Goal: Information Seeking & Learning: Learn about a topic

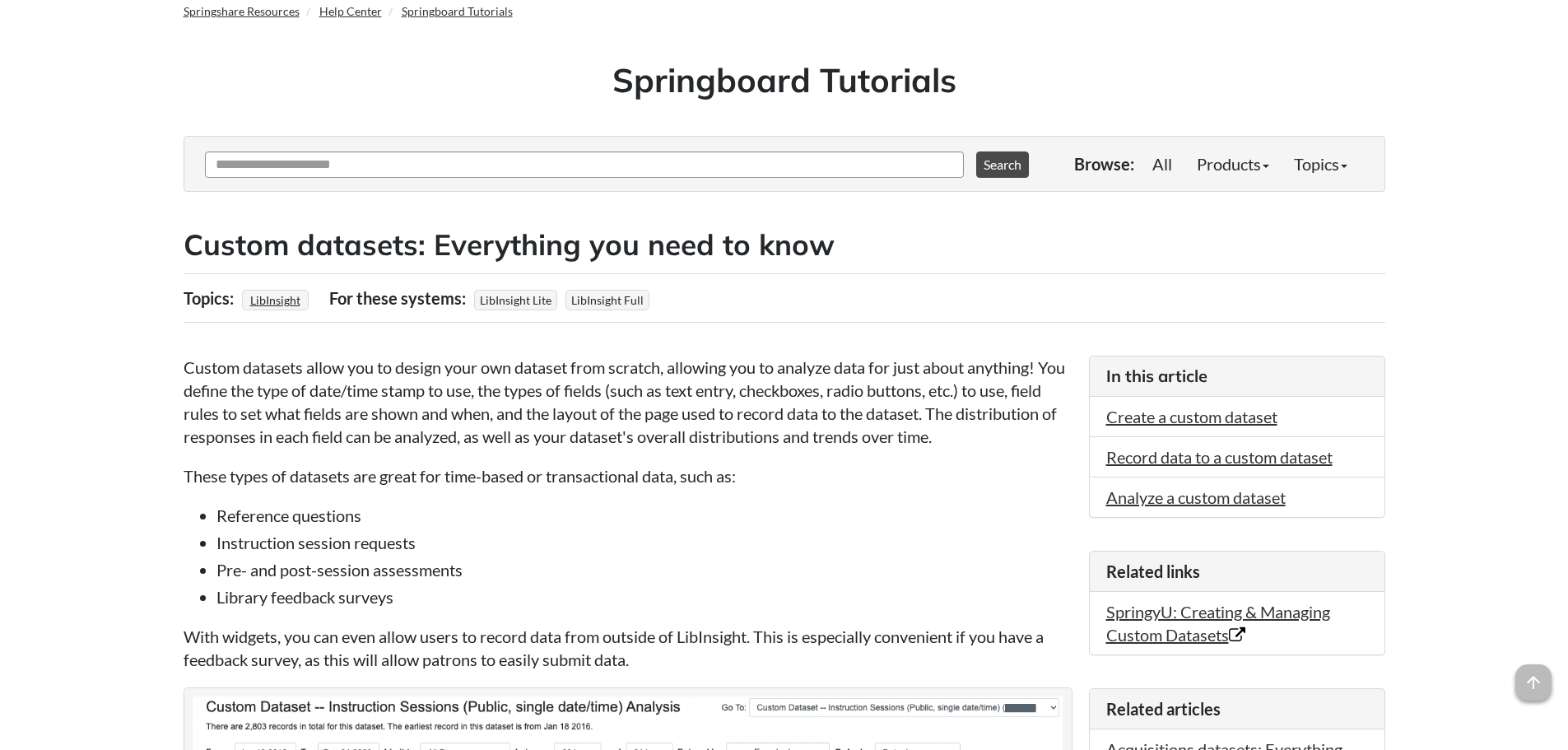
scroll to position [110, 0]
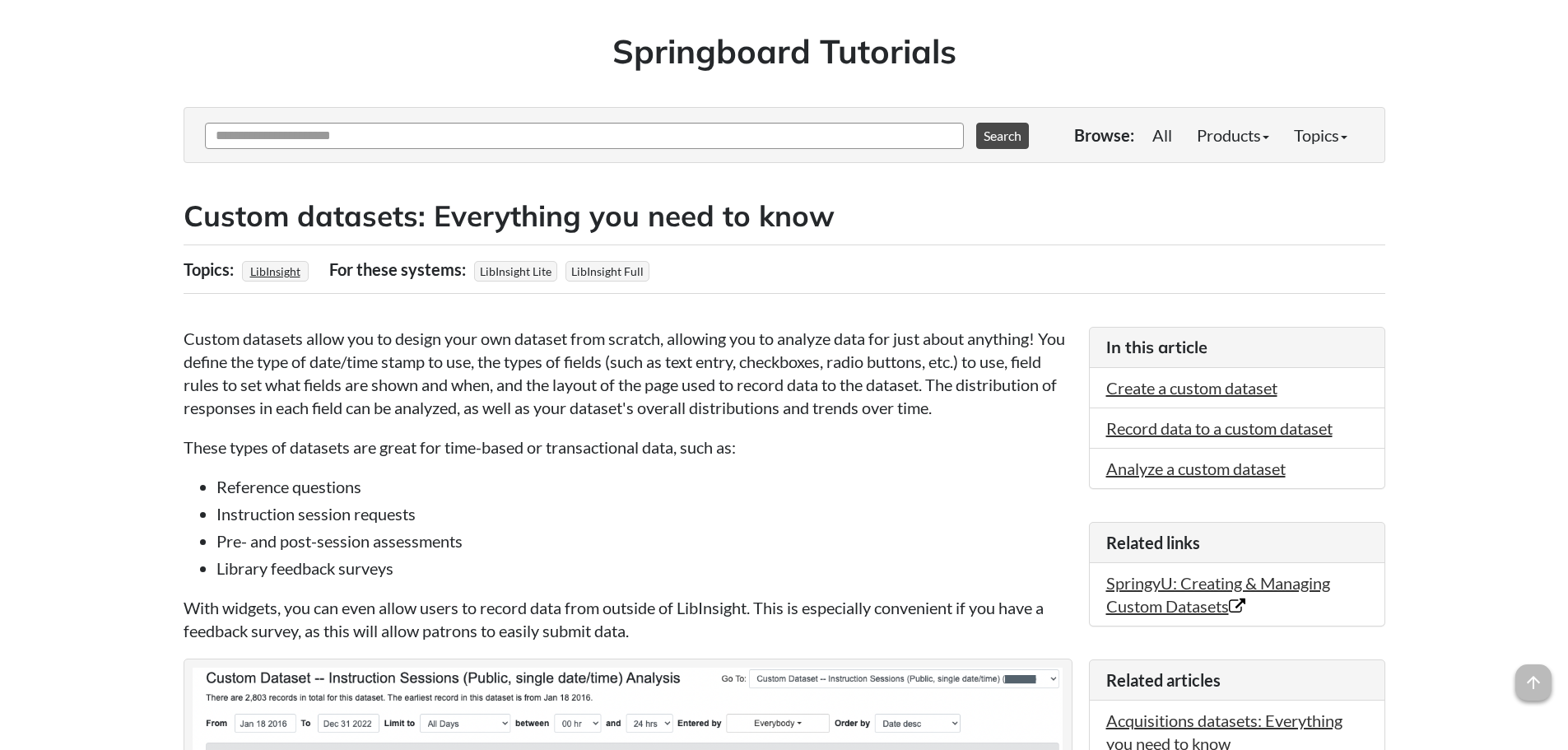
click at [300, 523] on li "Instruction session requests" at bounding box center [644, 513] width 856 height 23
click at [216, 506] on li "Instruction session requests" at bounding box center [644, 513] width 856 height 23
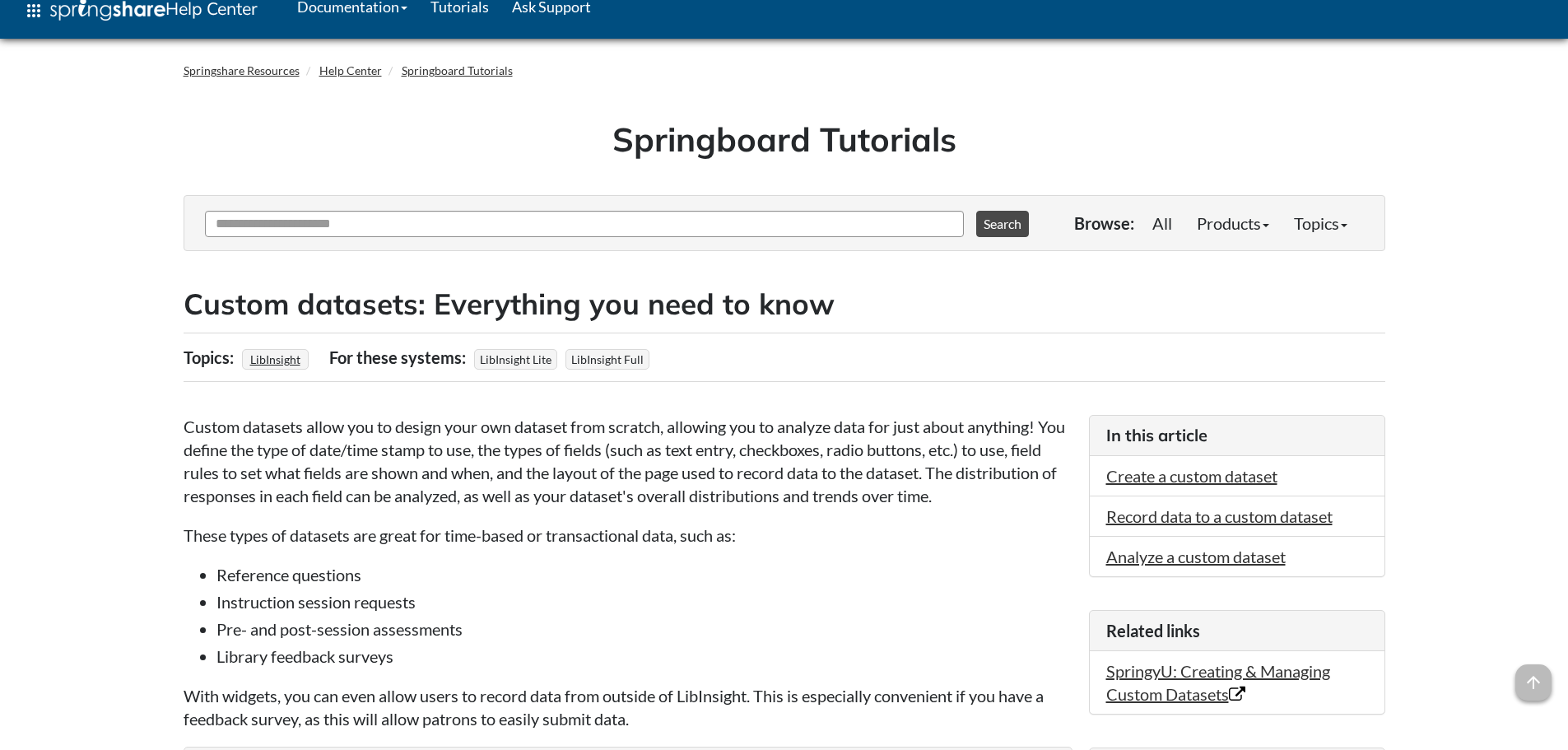
scroll to position [0, 0]
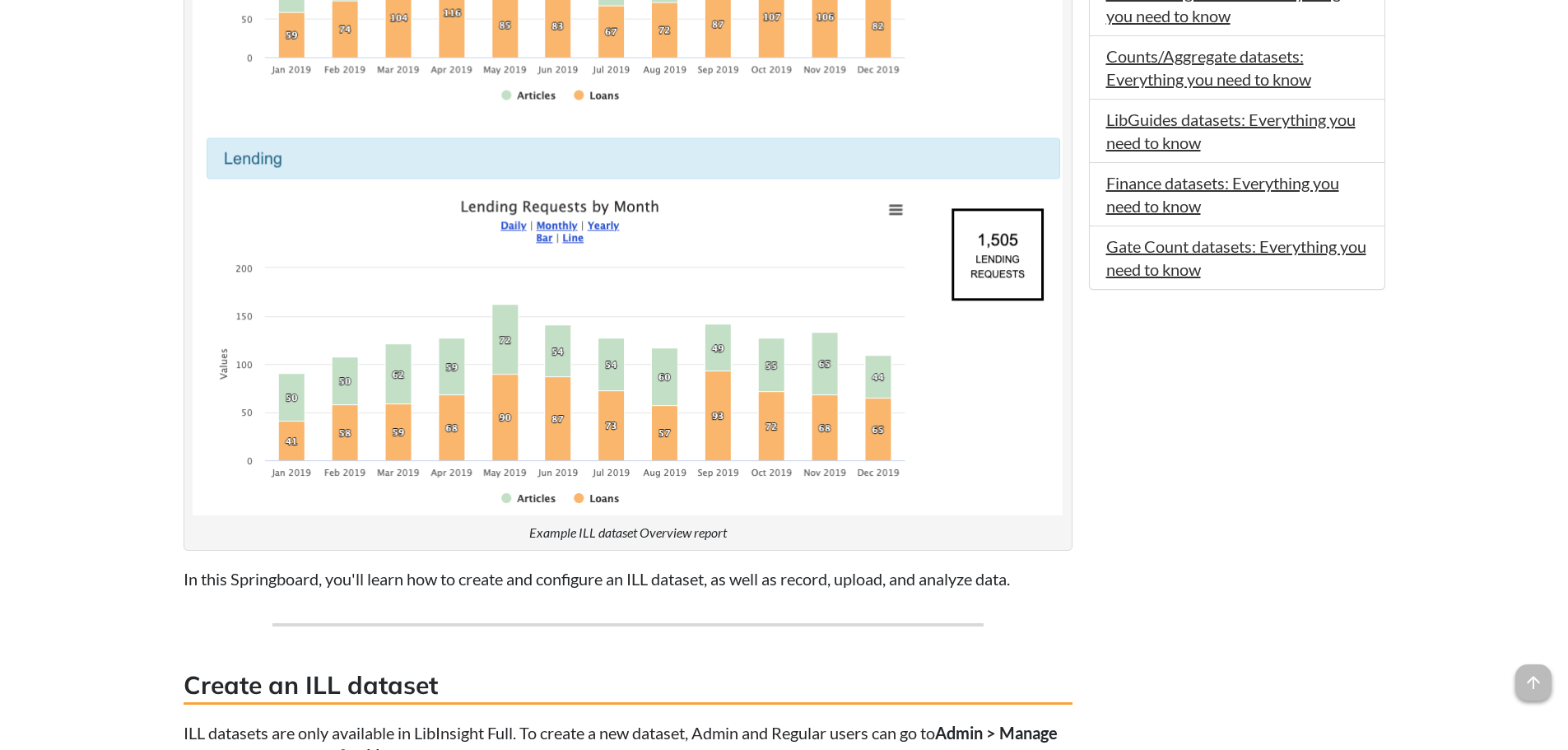
scroll to position [659, 0]
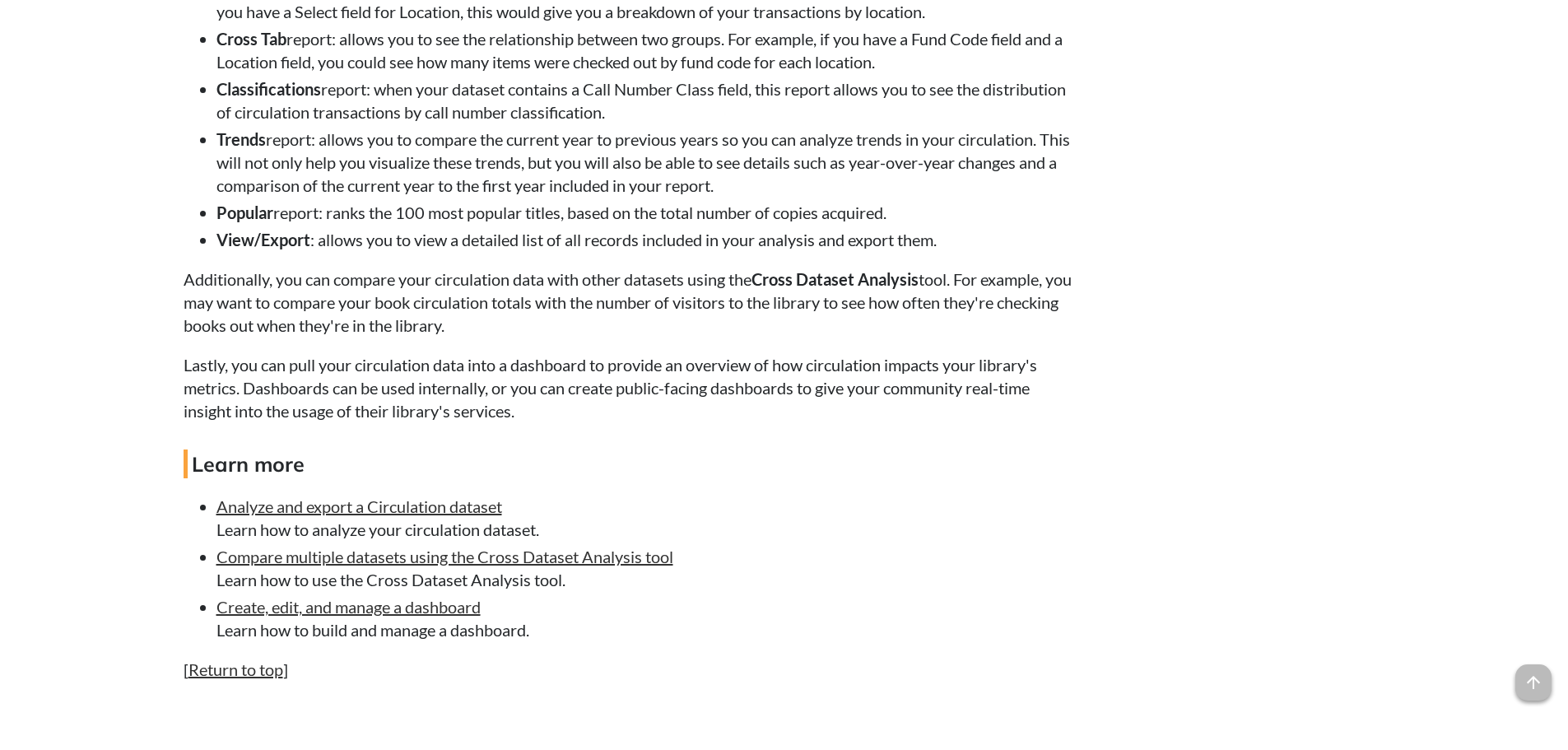
scroll to position [3072, 0]
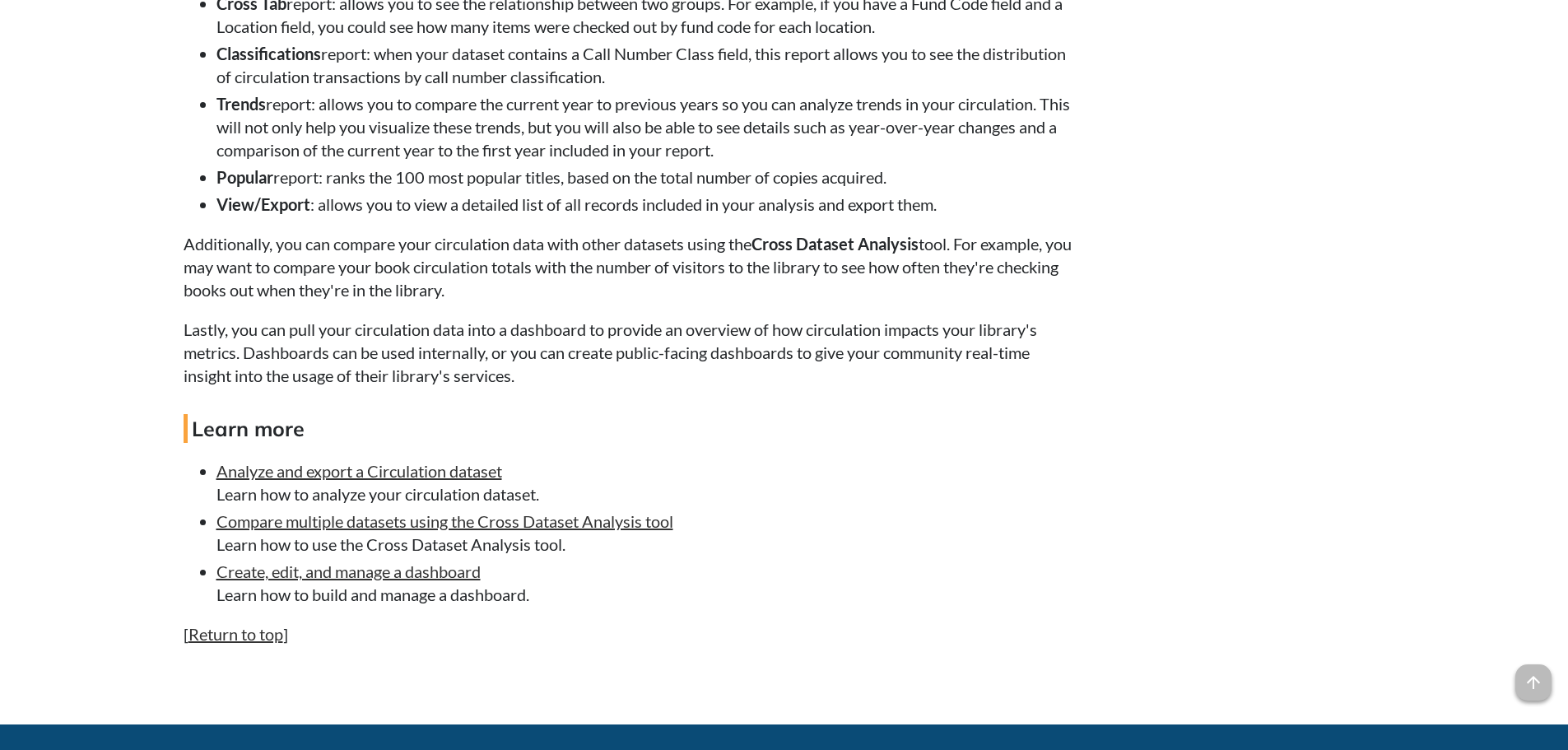
drag, startPoint x: 484, startPoint y: 478, endPoint x: 950, endPoint y: 478, distance: 466.0
click at [950, 478] on li "Analyze and export a Circulation dataset Learn how to analyze your circulation …" at bounding box center [644, 482] width 856 height 46
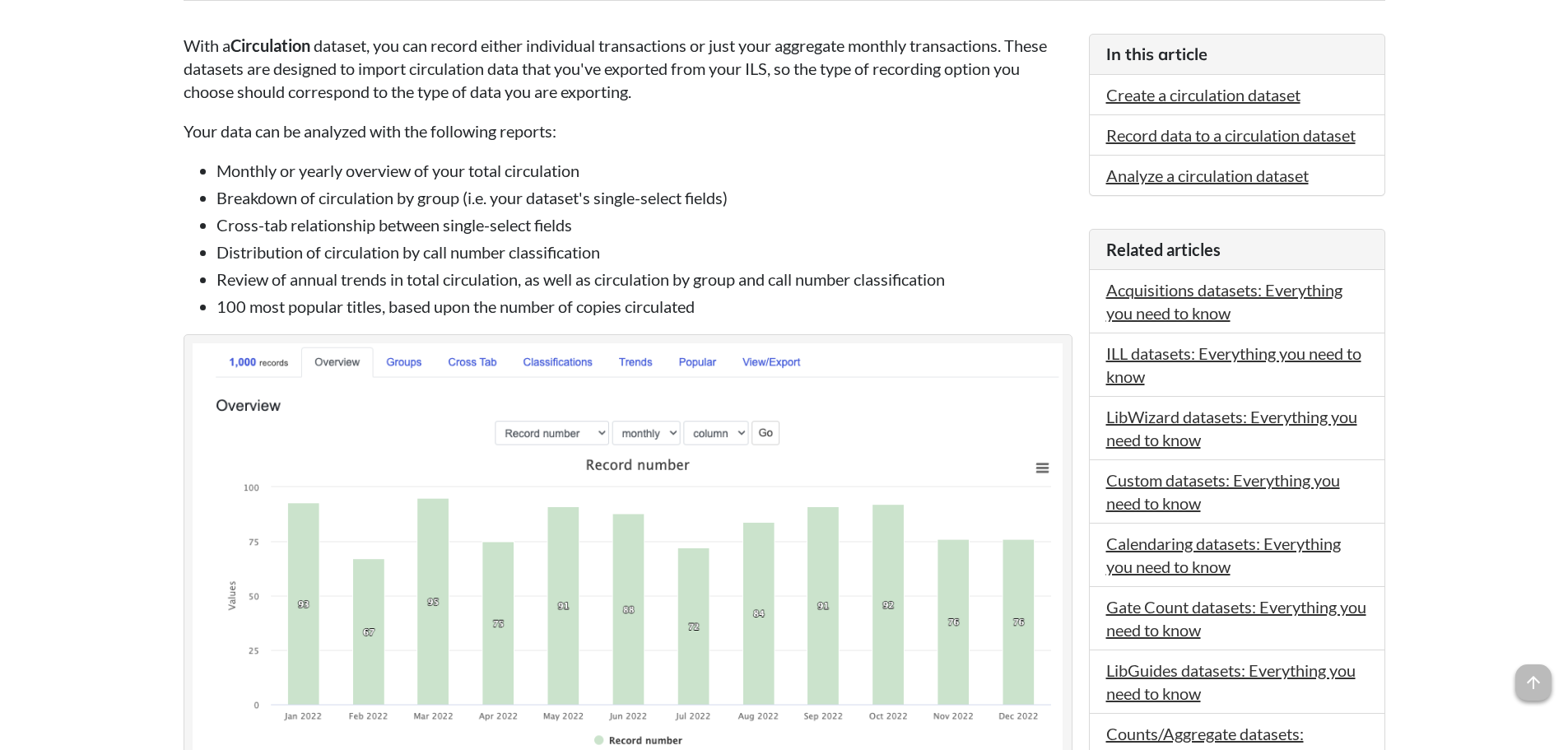
scroll to position [438, 0]
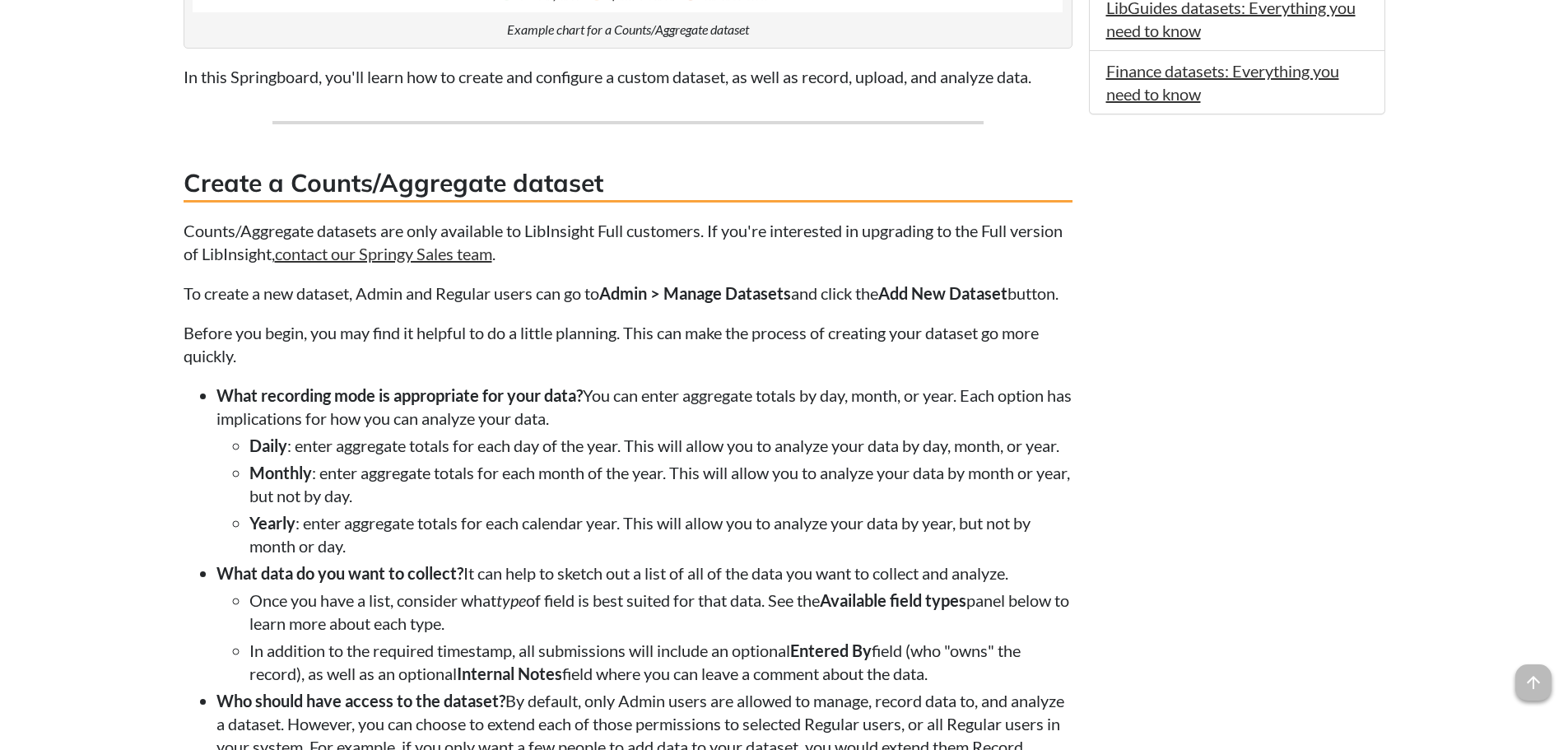
scroll to position [1426, 0]
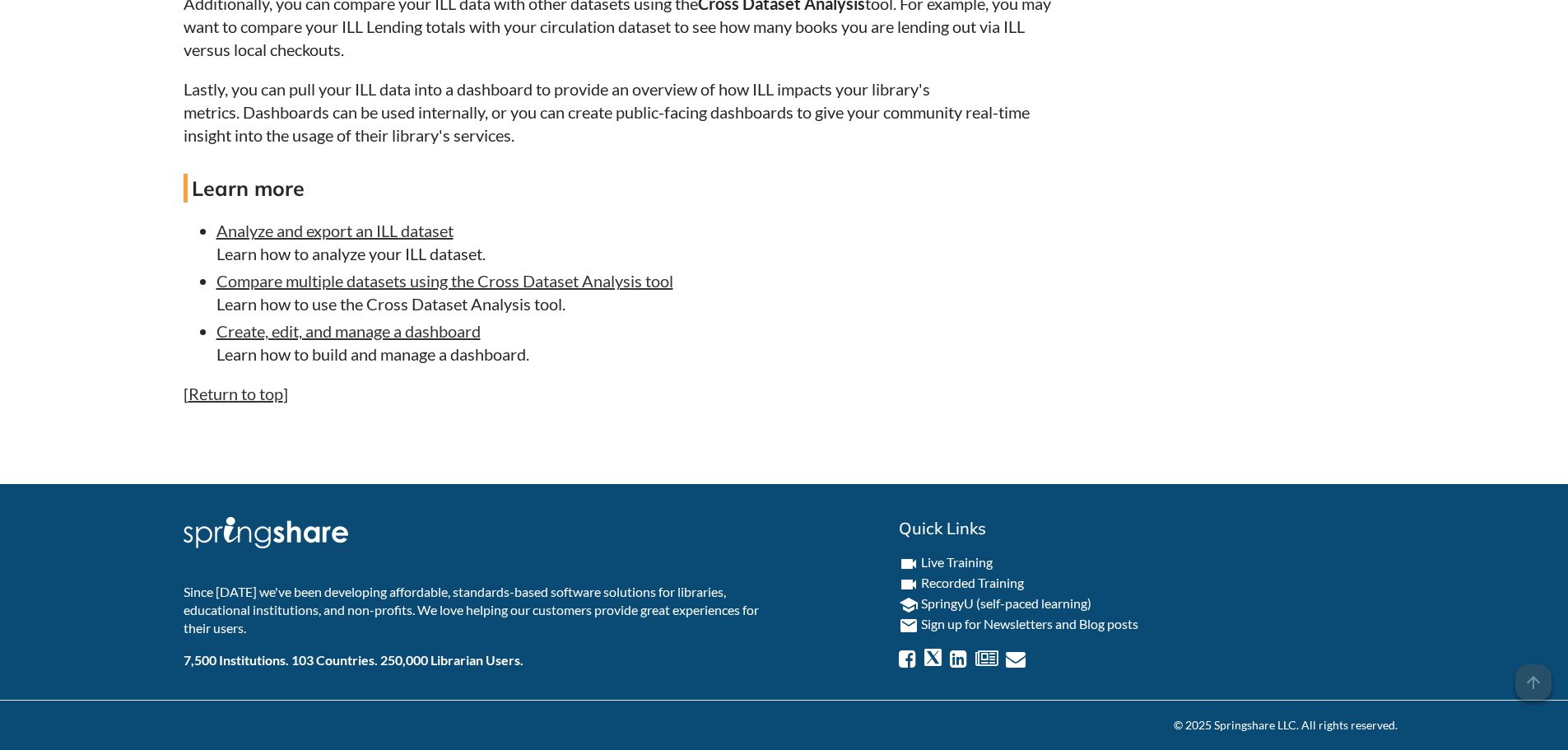
scroll to position [3162, 0]
